Goal: Find contact information: Find contact information

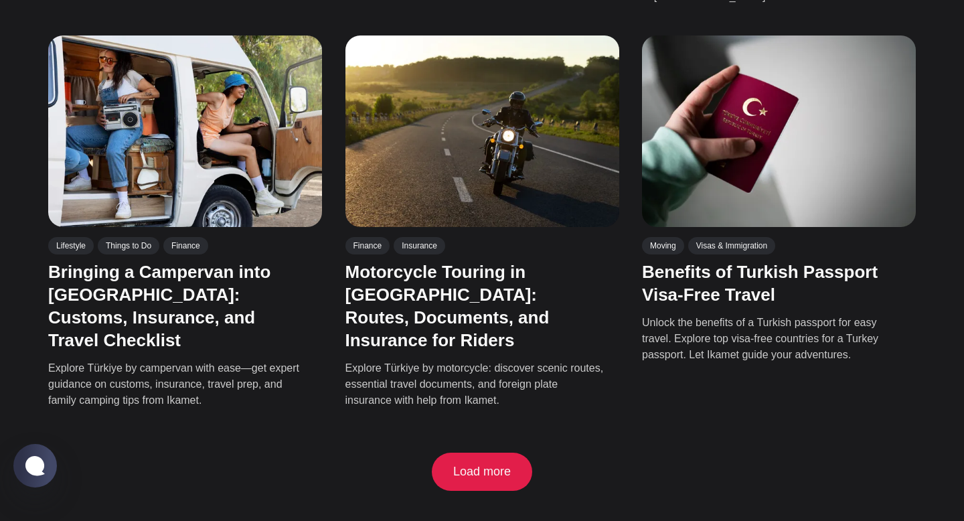
scroll to position [2215, 0]
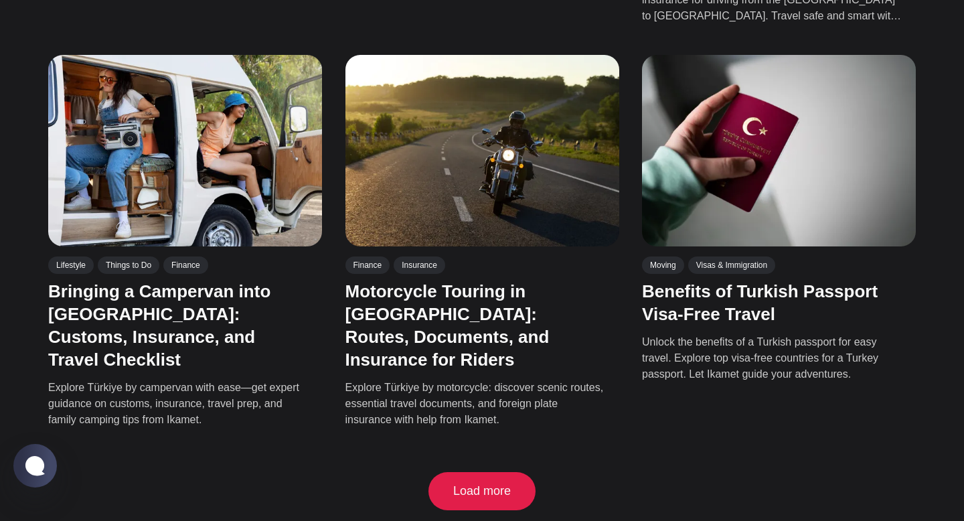
click at [479, 472] on button "Load more" at bounding box center [482, 491] width 101 height 39
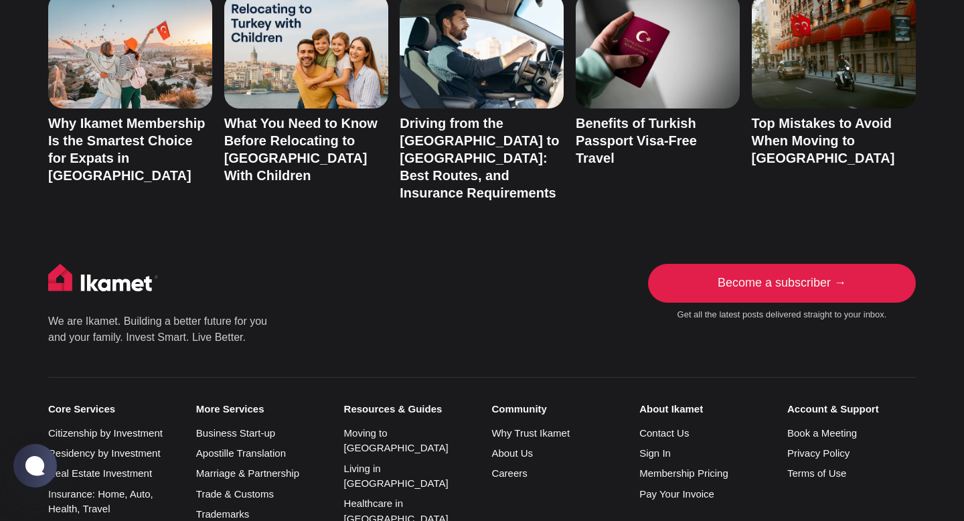
scroll to position [4058, 0]
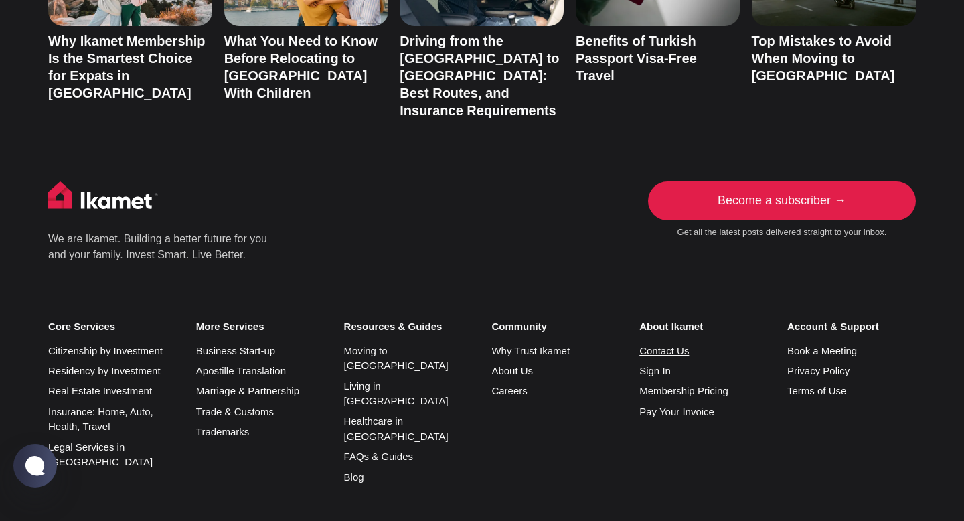
click at [659, 345] on link "Contact Us" at bounding box center [664, 350] width 50 height 11
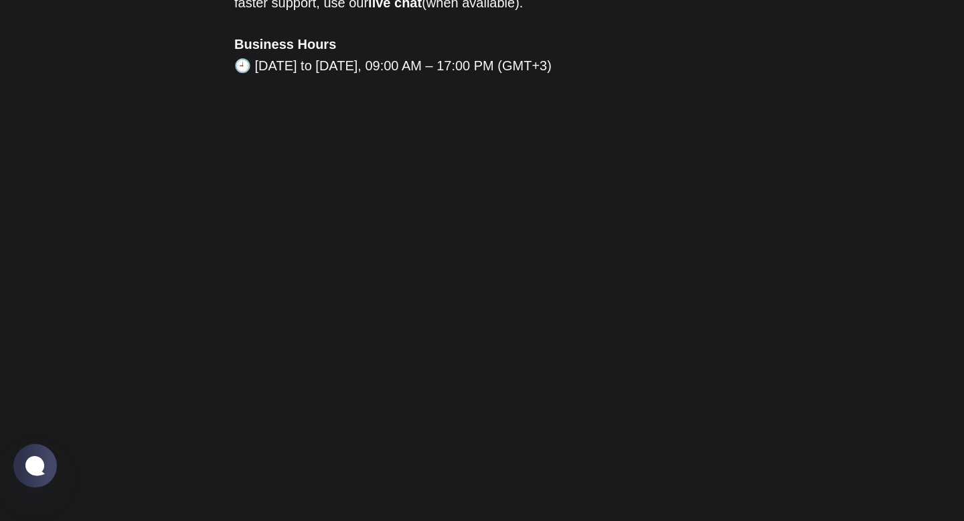
scroll to position [398, 0]
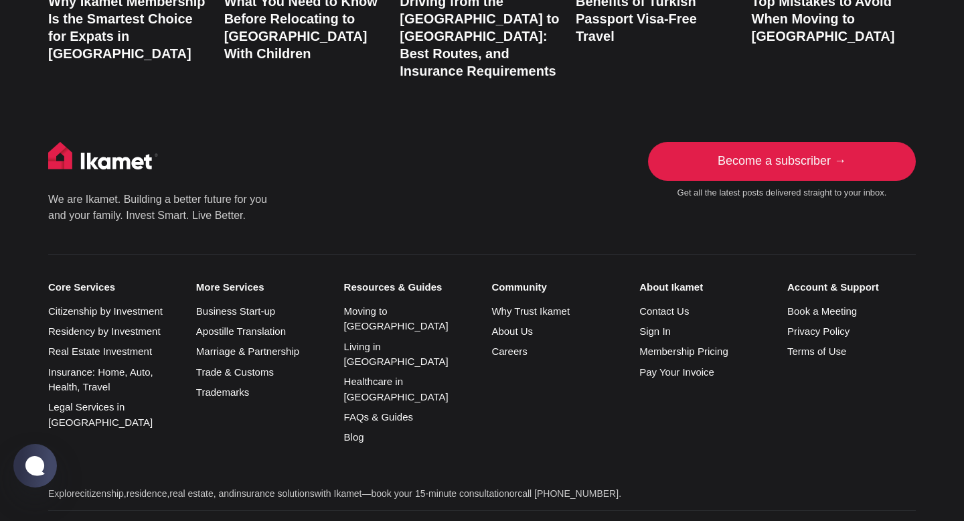
scroll to position [2939, 0]
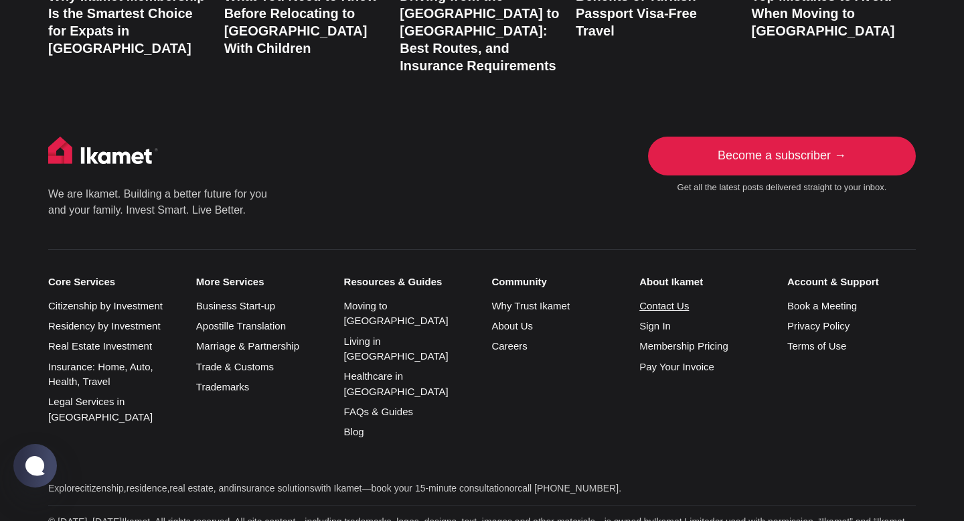
click at [683, 300] on link "Contact Us" at bounding box center [664, 305] width 50 height 11
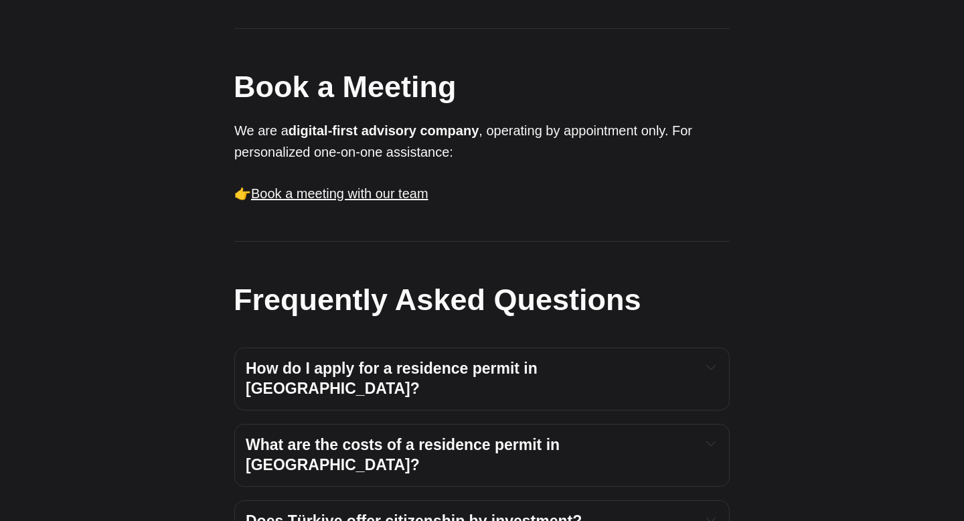
scroll to position [978, 0]
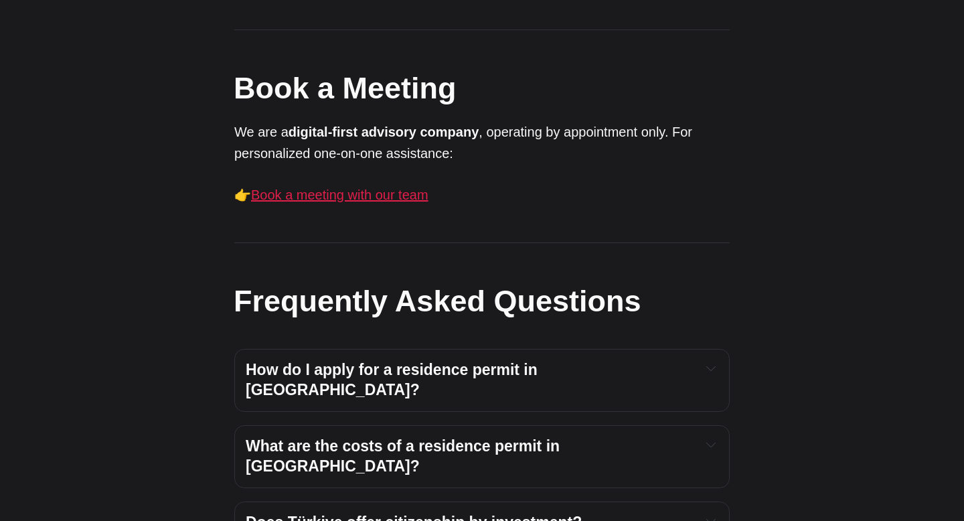
click at [394, 187] on link "Book a meeting with our team" at bounding box center [339, 194] width 177 height 15
